Goal: Transaction & Acquisition: Book appointment/travel/reservation

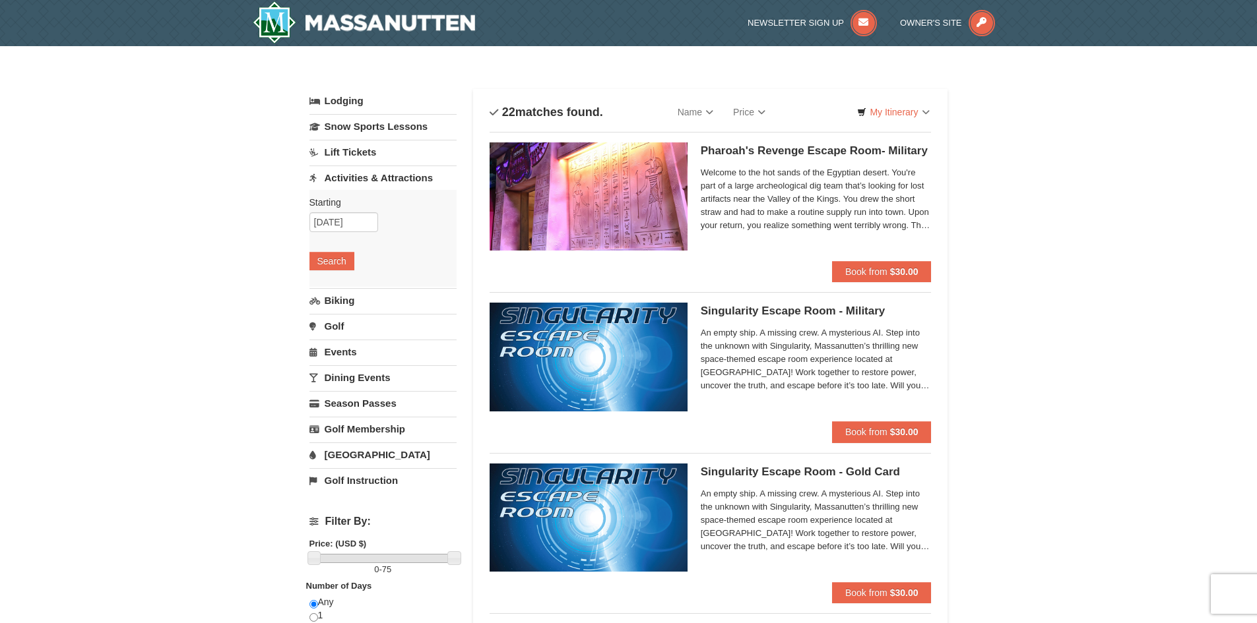
click at [348, 352] on link "Events" at bounding box center [382, 352] width 147 height 24
click at [335, 343] on button "Search" at bounding box center [331, 338] width 45 height 18
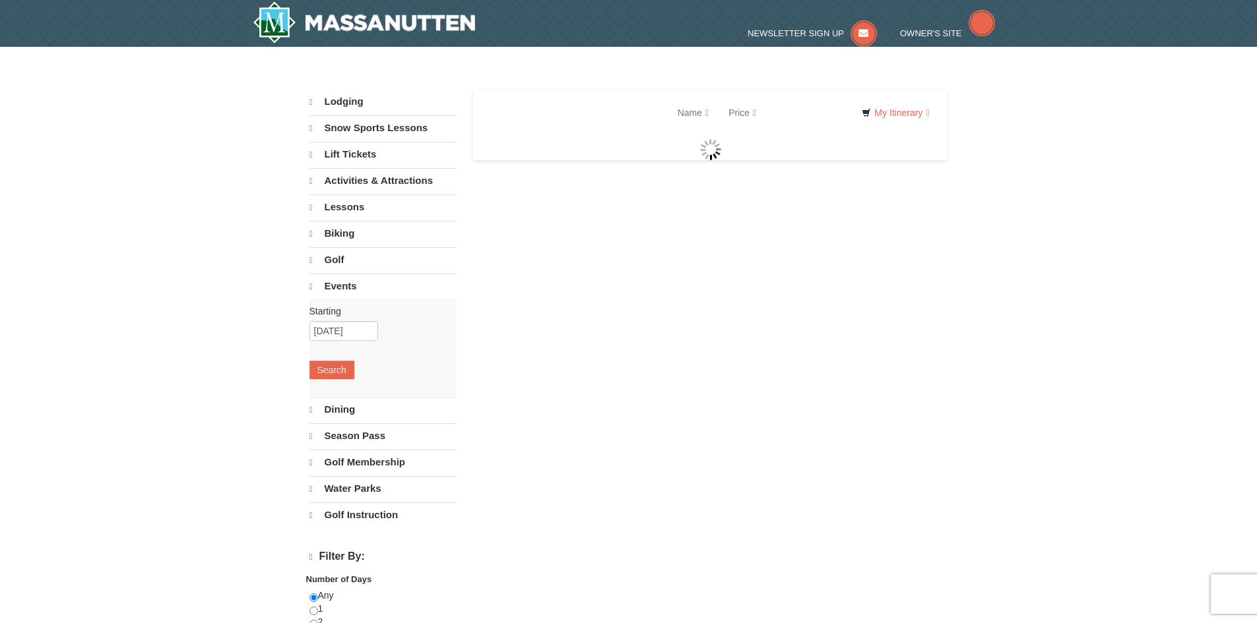
select select "9"
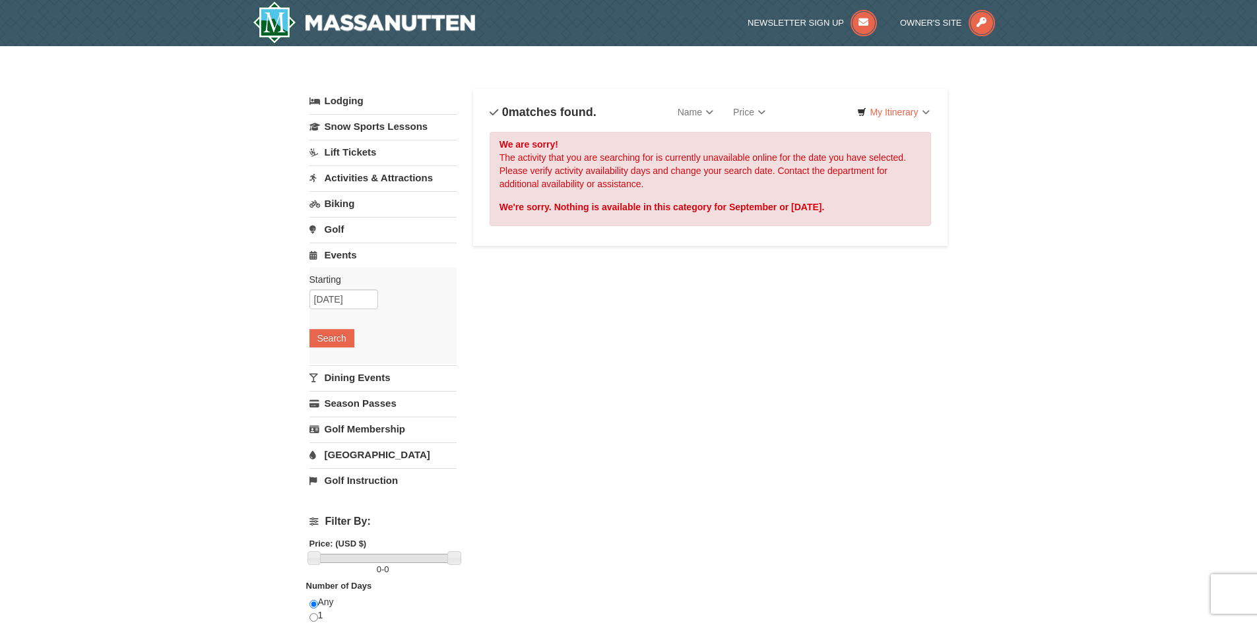
click at [376, 179] on link "Activities & Attractions" at bounding box center [382, 178] width 147 height 24
click at [334, 261] on button "Search" at bounding box center [331, 261] width 45 height 18
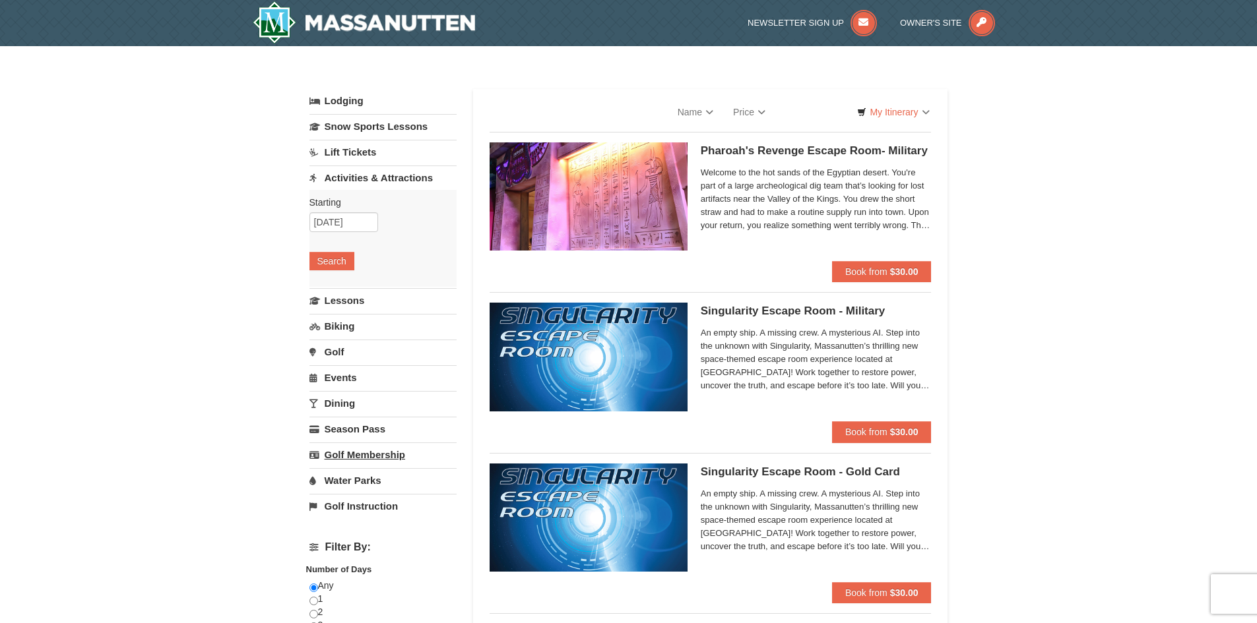
select select "9"
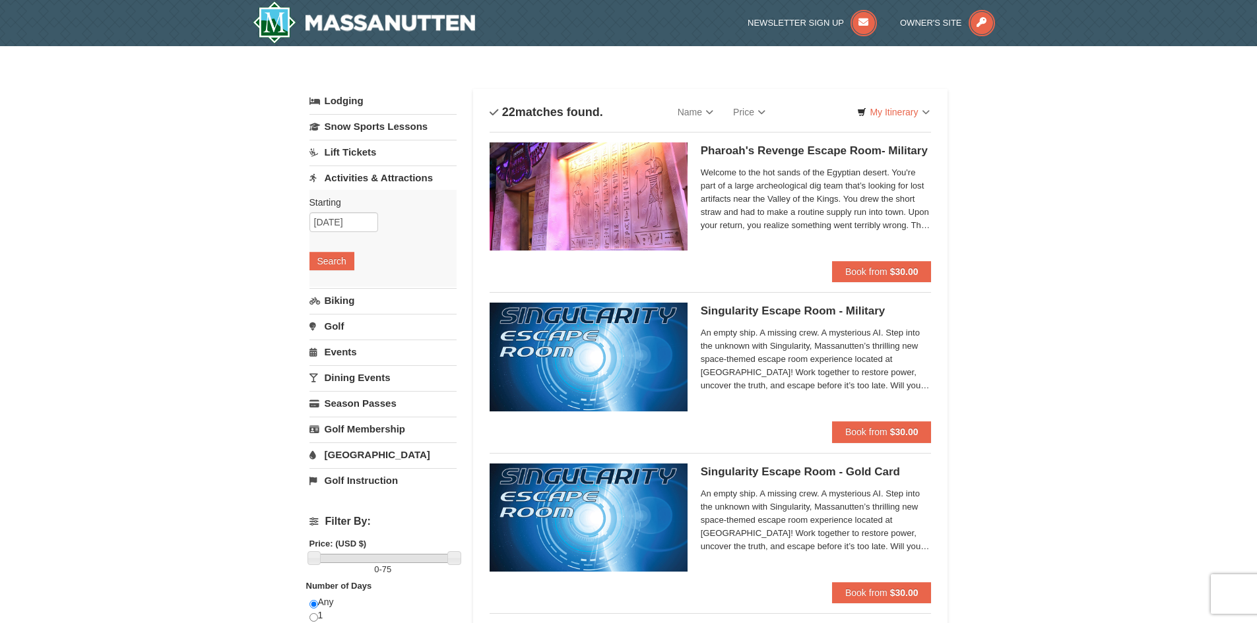
click at [356, 150] on link "Lift Tickets" at bounding box center [382, 152] width 147 height 24
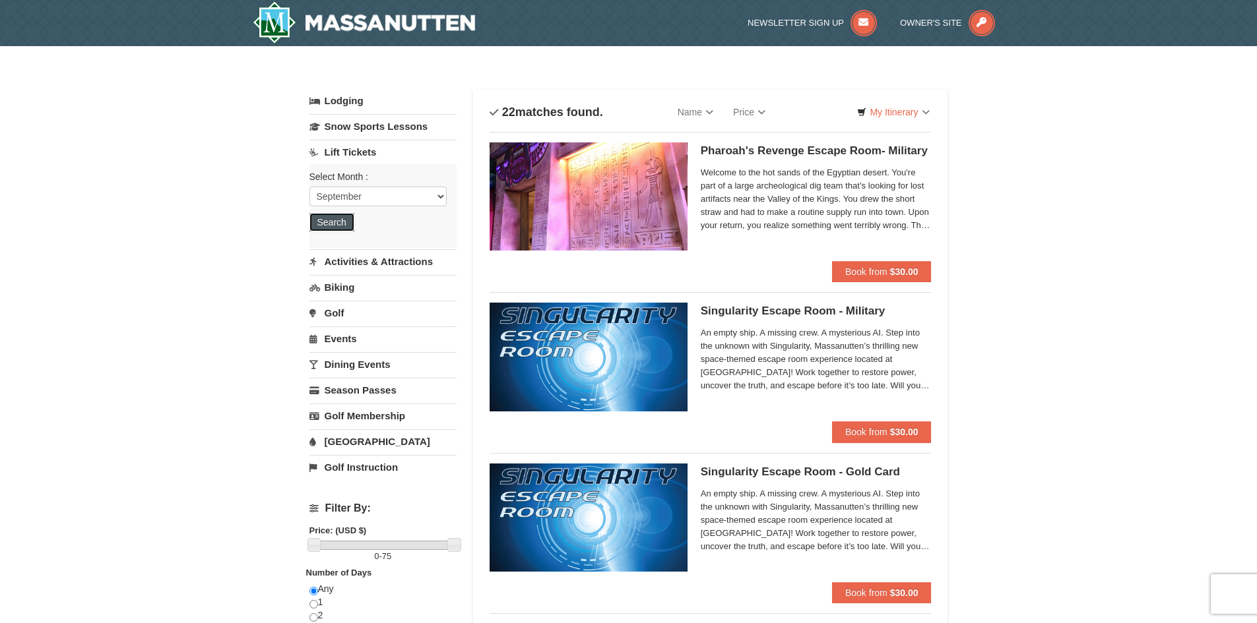
click at [337, 226] on button "Search" at bounding box center [331, 222] width 45 height 18
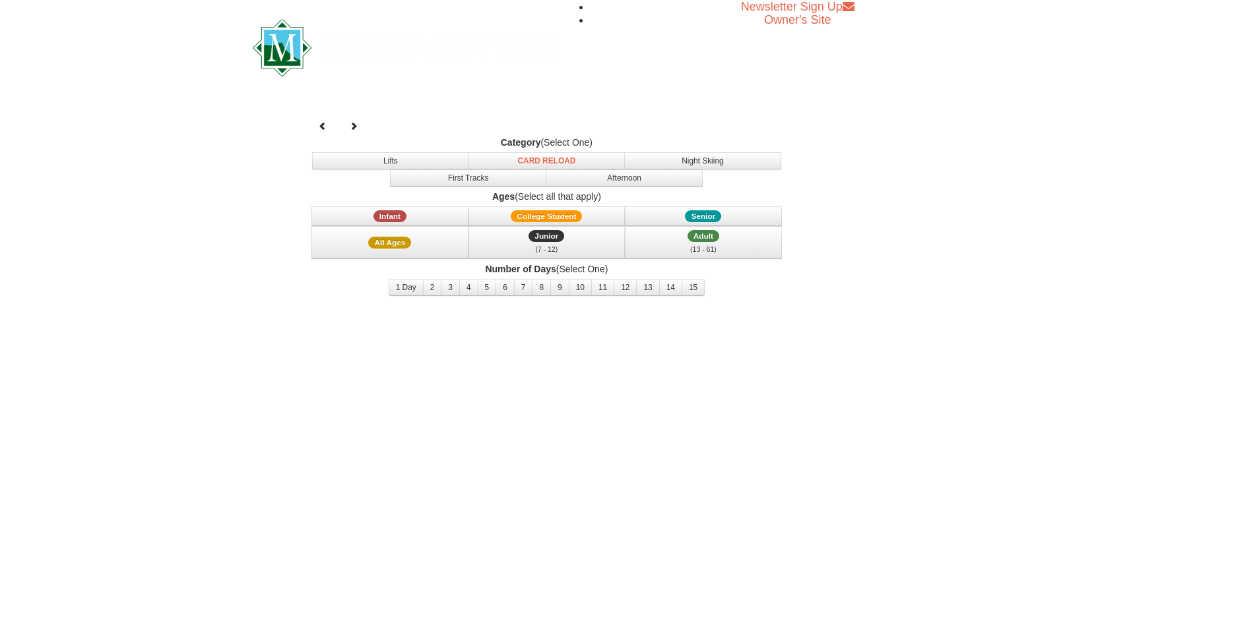
select select "9"
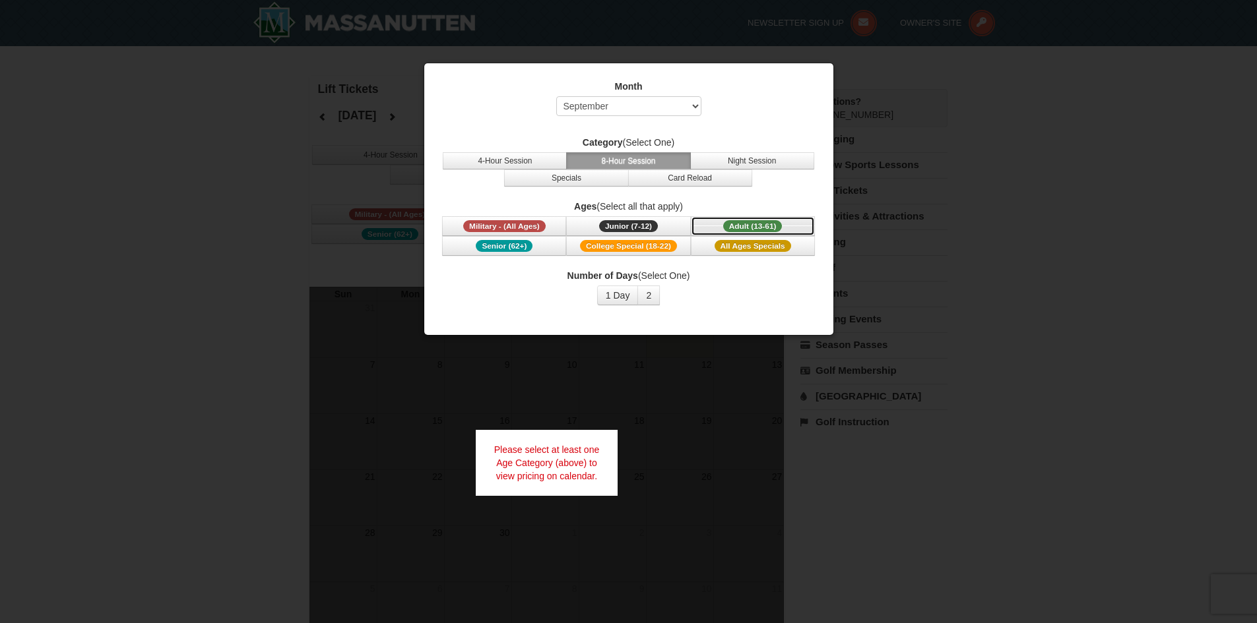
click at [743, 226] on span "Adult (13-61)" at bounding box center [752, 226] width 59 height 12
